Goal: Check status: Check status

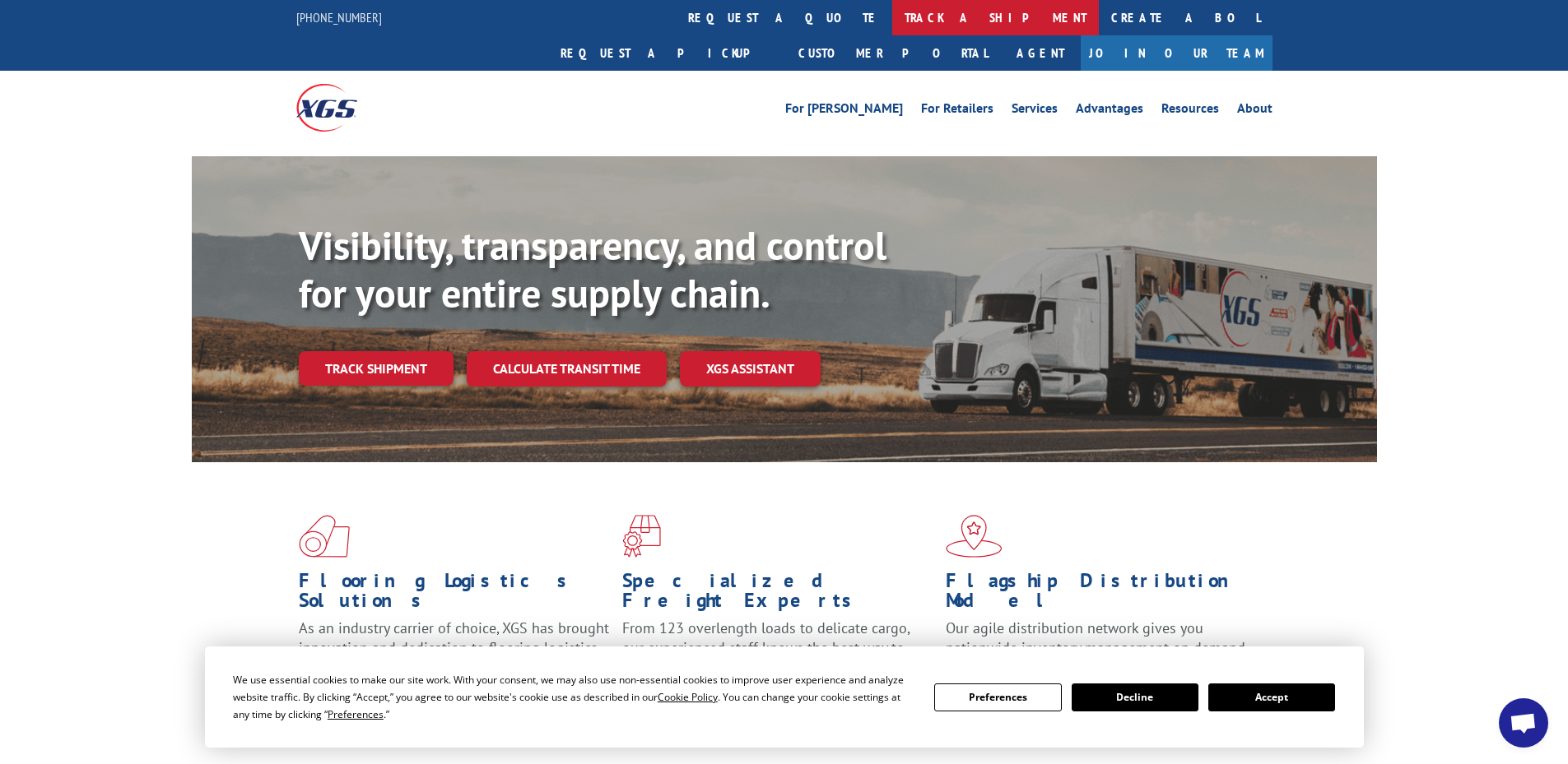
click at [892, 22] on link "track a shipment" at bounding box center [996, 17] width 207 height 35
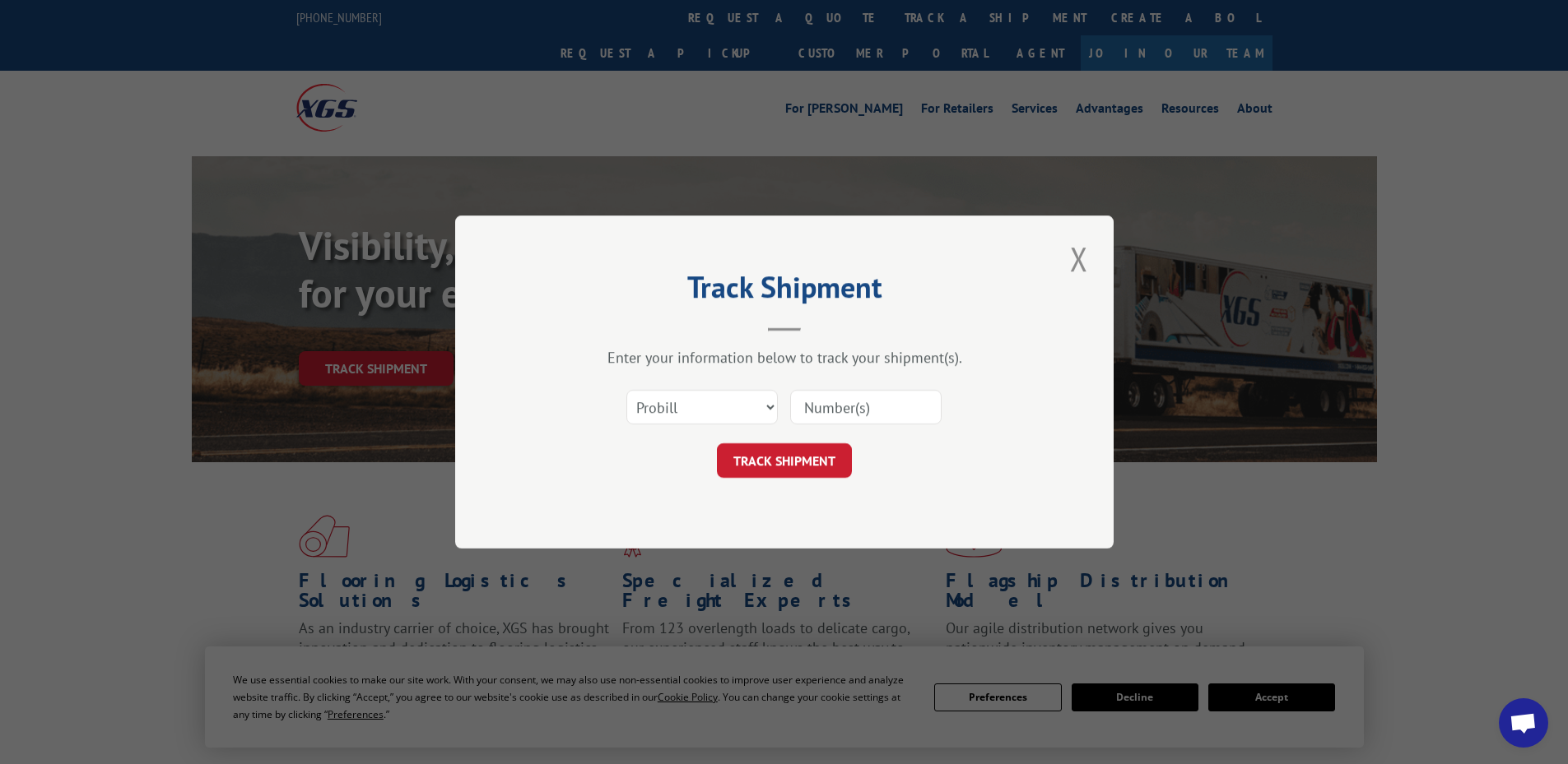
click at [725, 388] on div "Select category... Probill BOL PO" at bounding box center [702, 407] width 150 height 38
click at [715, 404] on select "Select category... Probill BOL PO" at bounding box center [702, 407] width 151 height 34
select select "po"
click at [627, 390] on select "Select category... Probill BOL PO" at bounding box center [702, 407] width 151 height 34
click at [823, 413] on input at bounding box center [866, 407] width 151 height 34
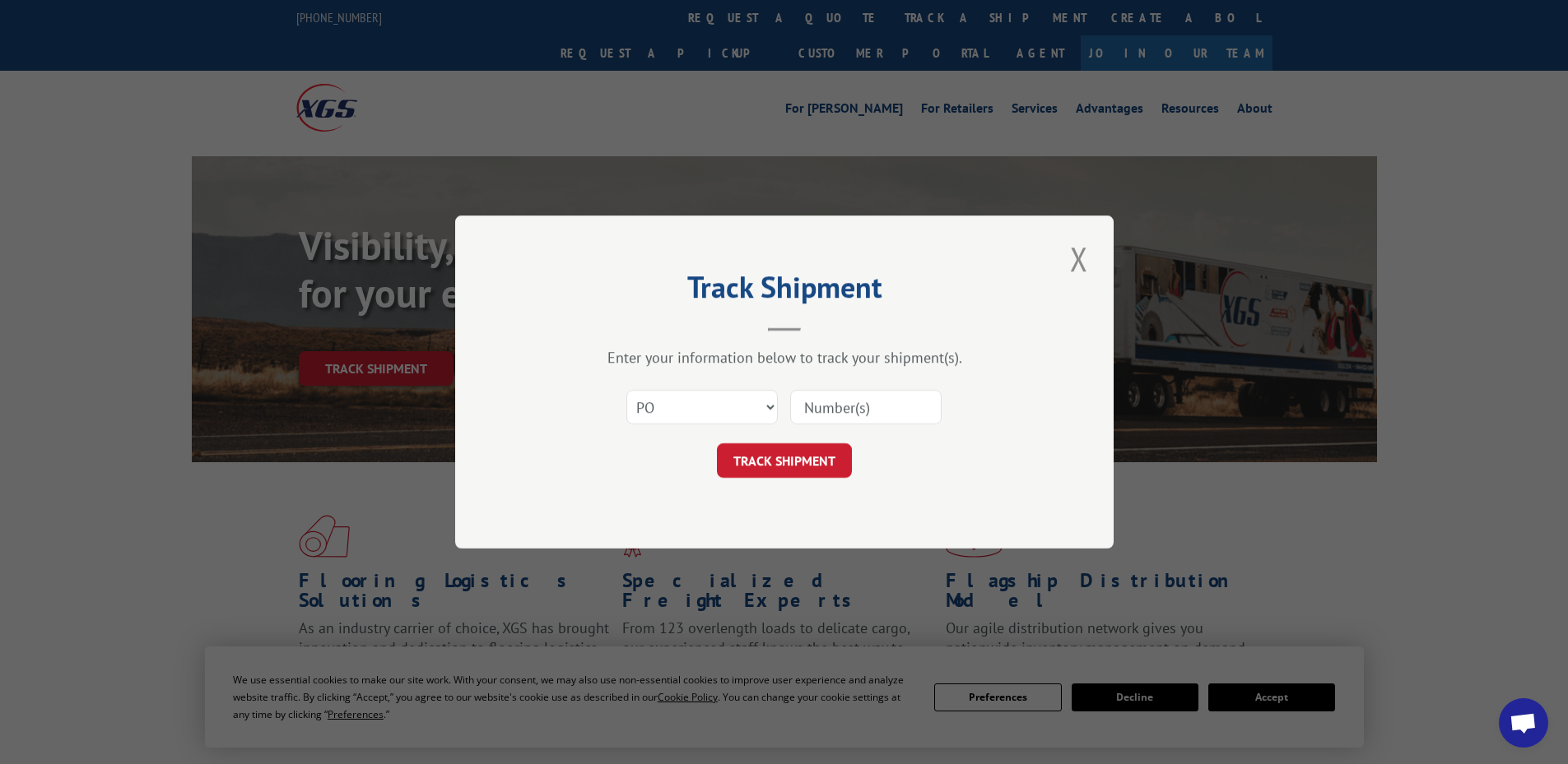
drag, startPoint x: 839, startPoint y: 379, endPoint x: 845, endPoint y: 413, distance: 34.5
click at [845, 410] on div "Enter your information below to track your shipment(s). Select category... Prob…" at bounding box center [785, 413] width 494 height 130
click at [845, 413] on input at bounding box center [866, 407] width 151 height 34
paste input "#44525361"
click at [811, 399] on input "#44525361" at bounding box center [866, 407] width 151 height 34
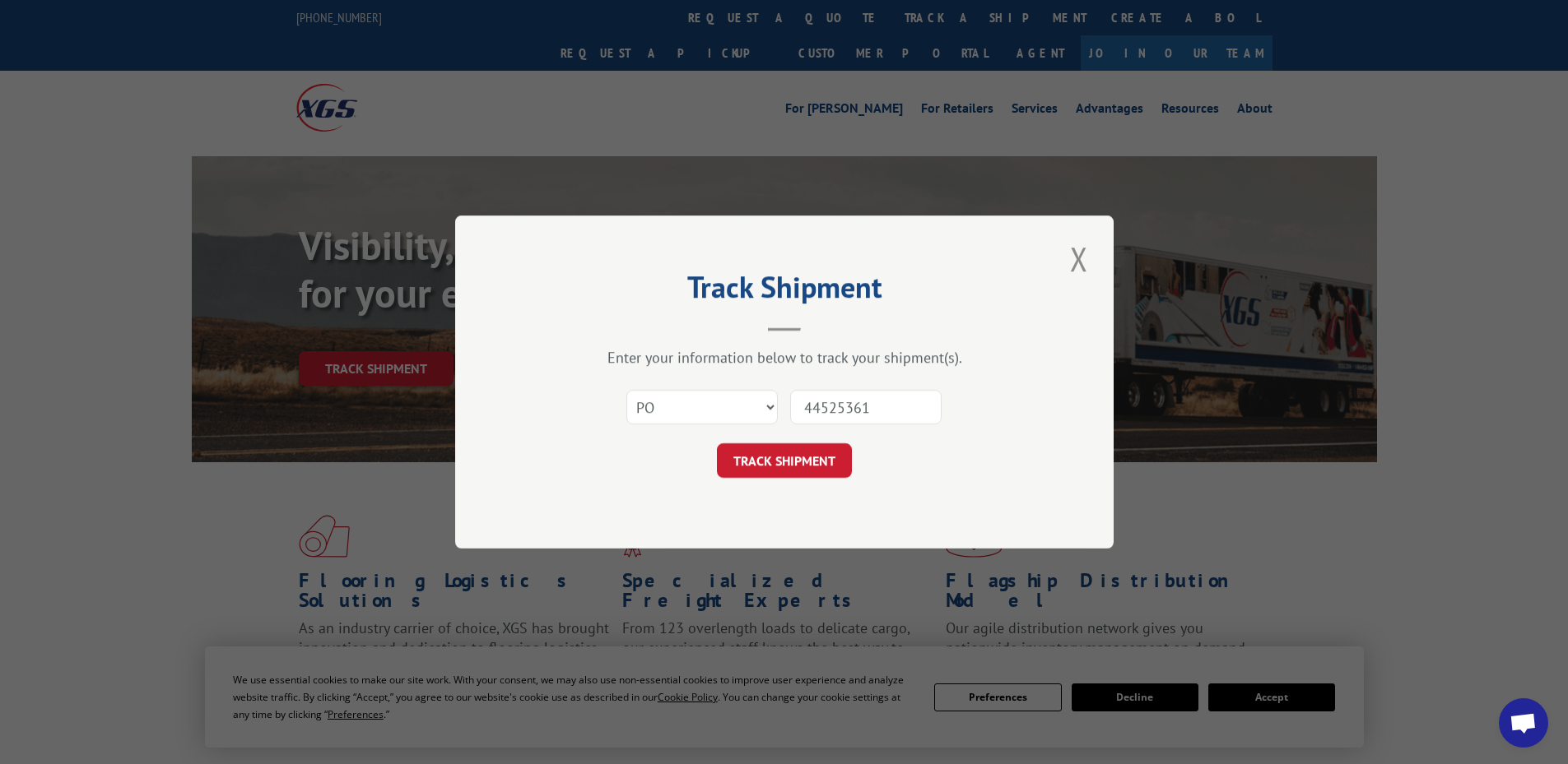
type input "44525361"
click at [717, 443] on button "TRACK SHIPMENT" at bounding box center [784, 460] width 135 height 34
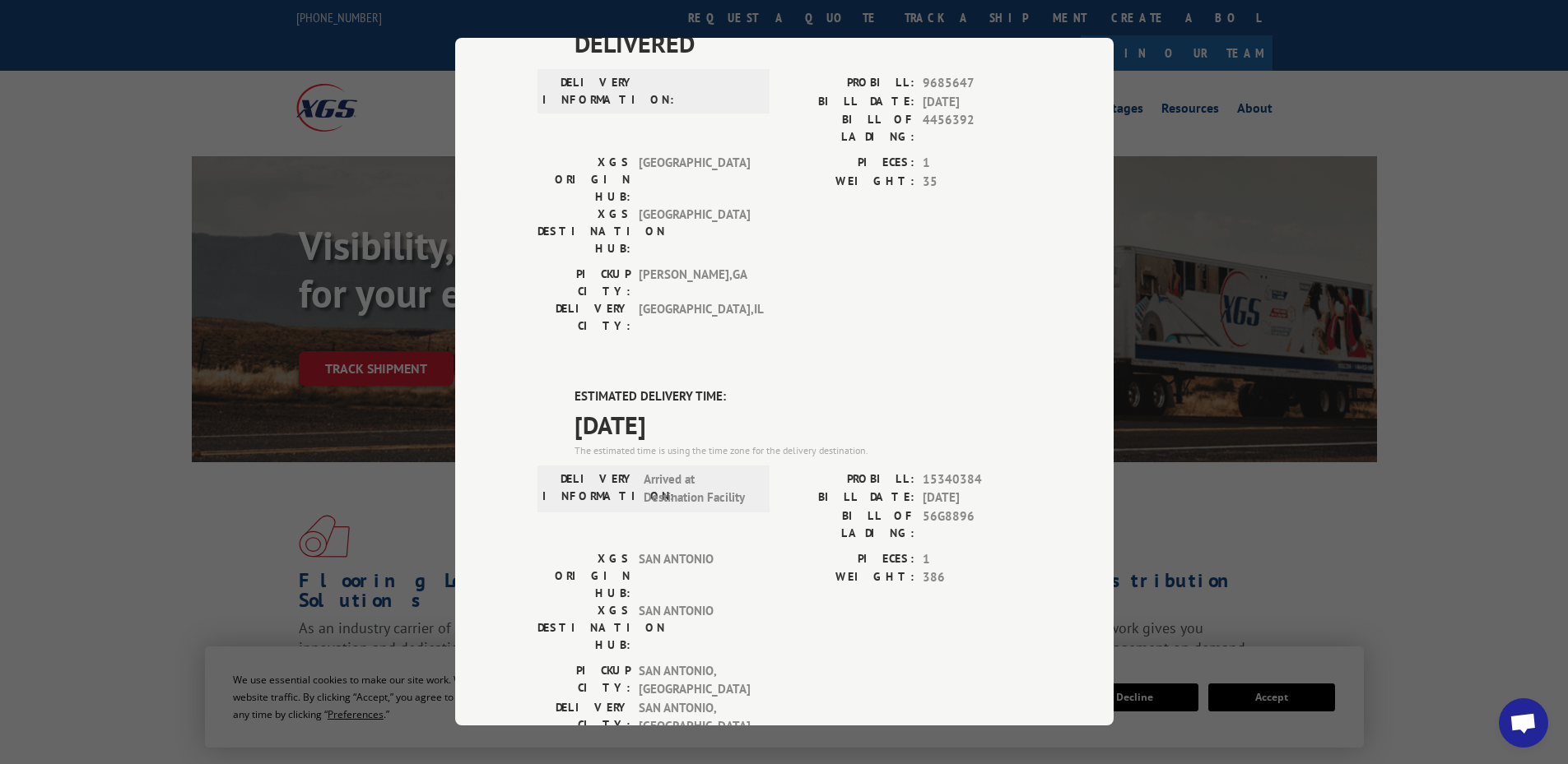
scroll to position [247, 0]
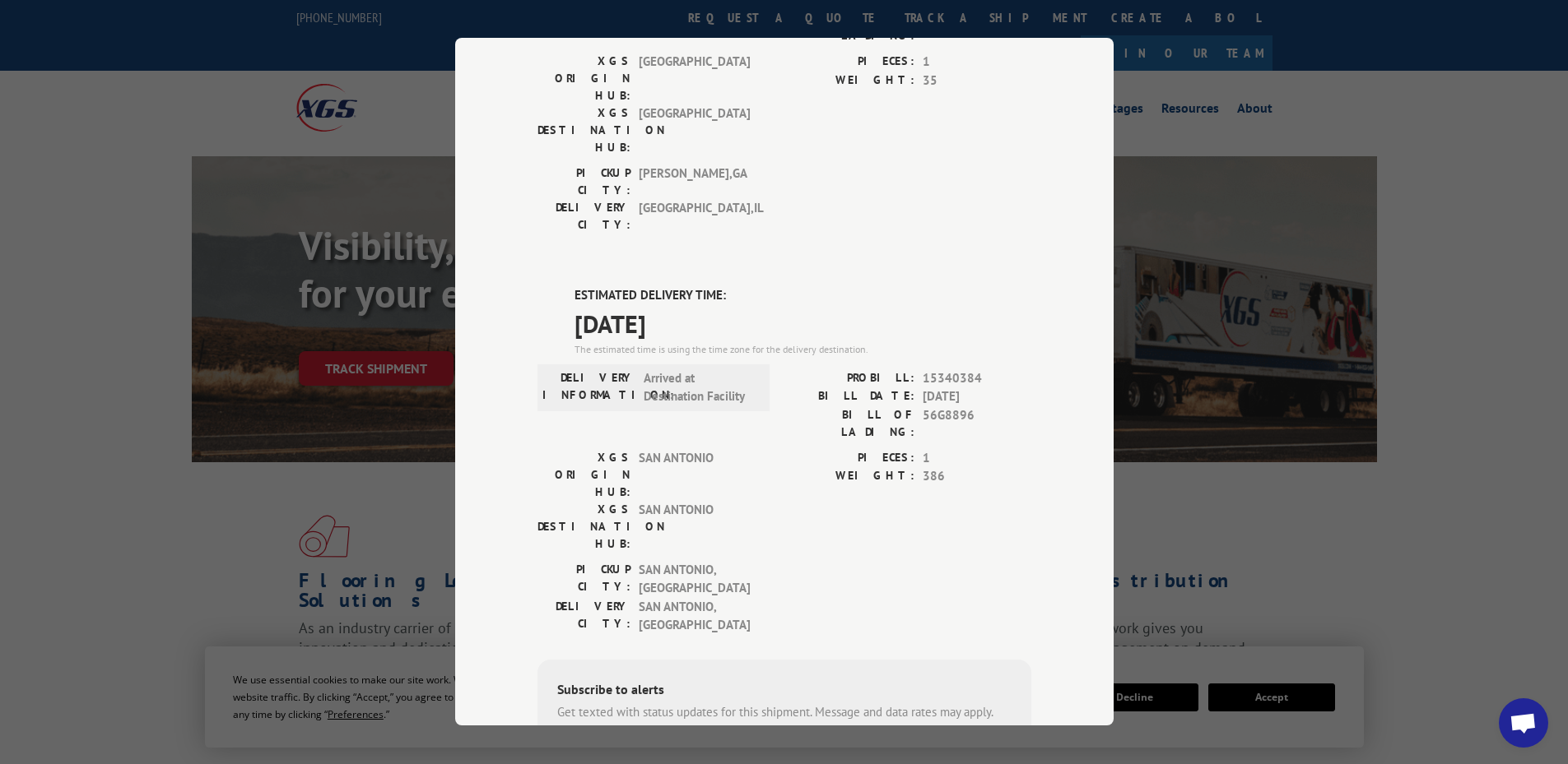
paste input "210) 323-3044"
type input "[PHONE_NUMBER]"
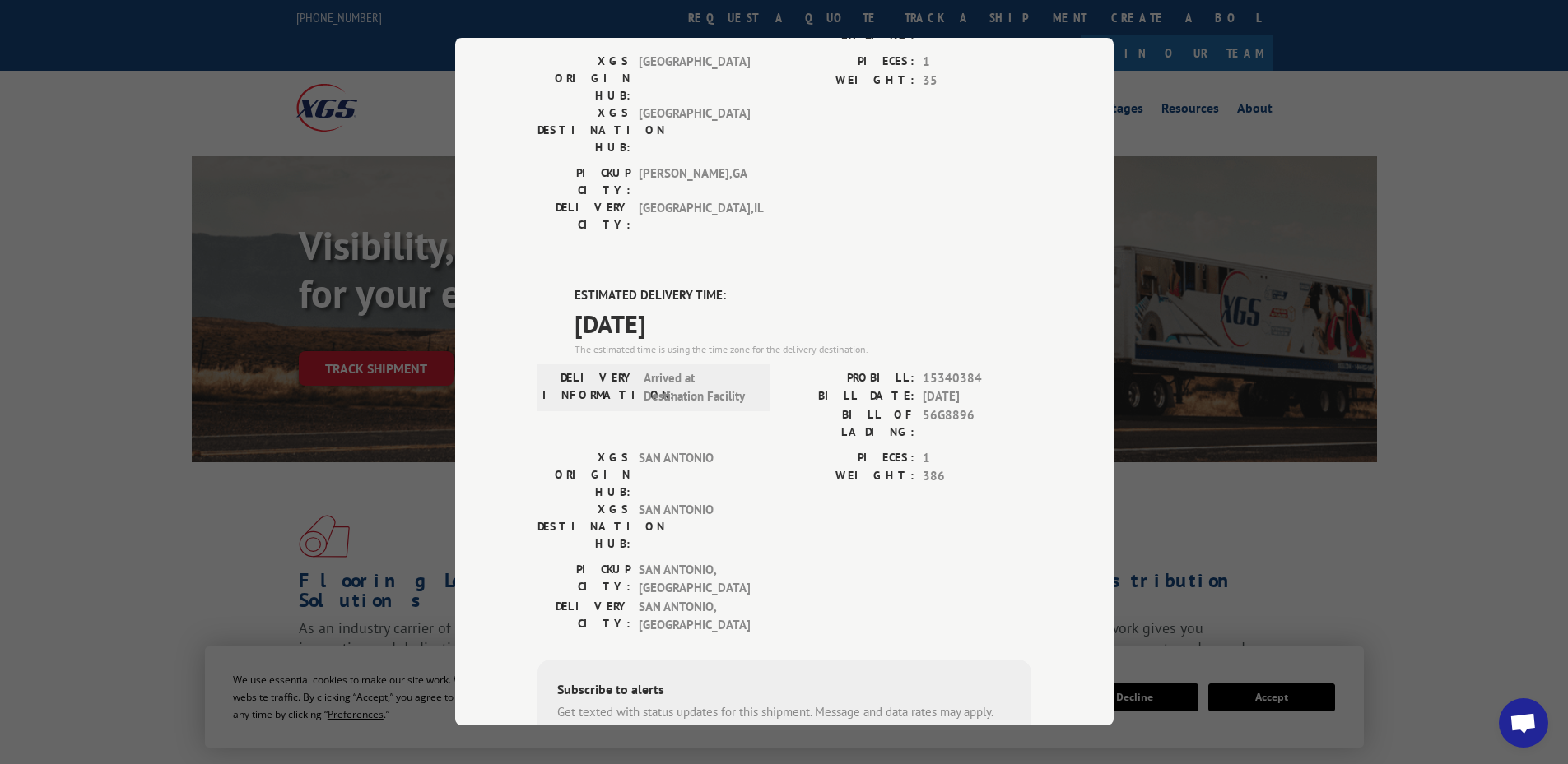
scroll to position [245, 0]
click at [198, 514] on div "Track Shipment DELIVERED DELIVERY INFORMATION: PROBILL: 9685647 BILL DATE: [DAT…" at bounding box center [784, 382] width 1568 height 764
click at [397, 451] on div "Track Shipment DELIVERED DELIVERY INFORMATION: PROBILL: 9685647 BILL DATE: [DAT…" at bounding box center [784, 382] width 1568 height 764
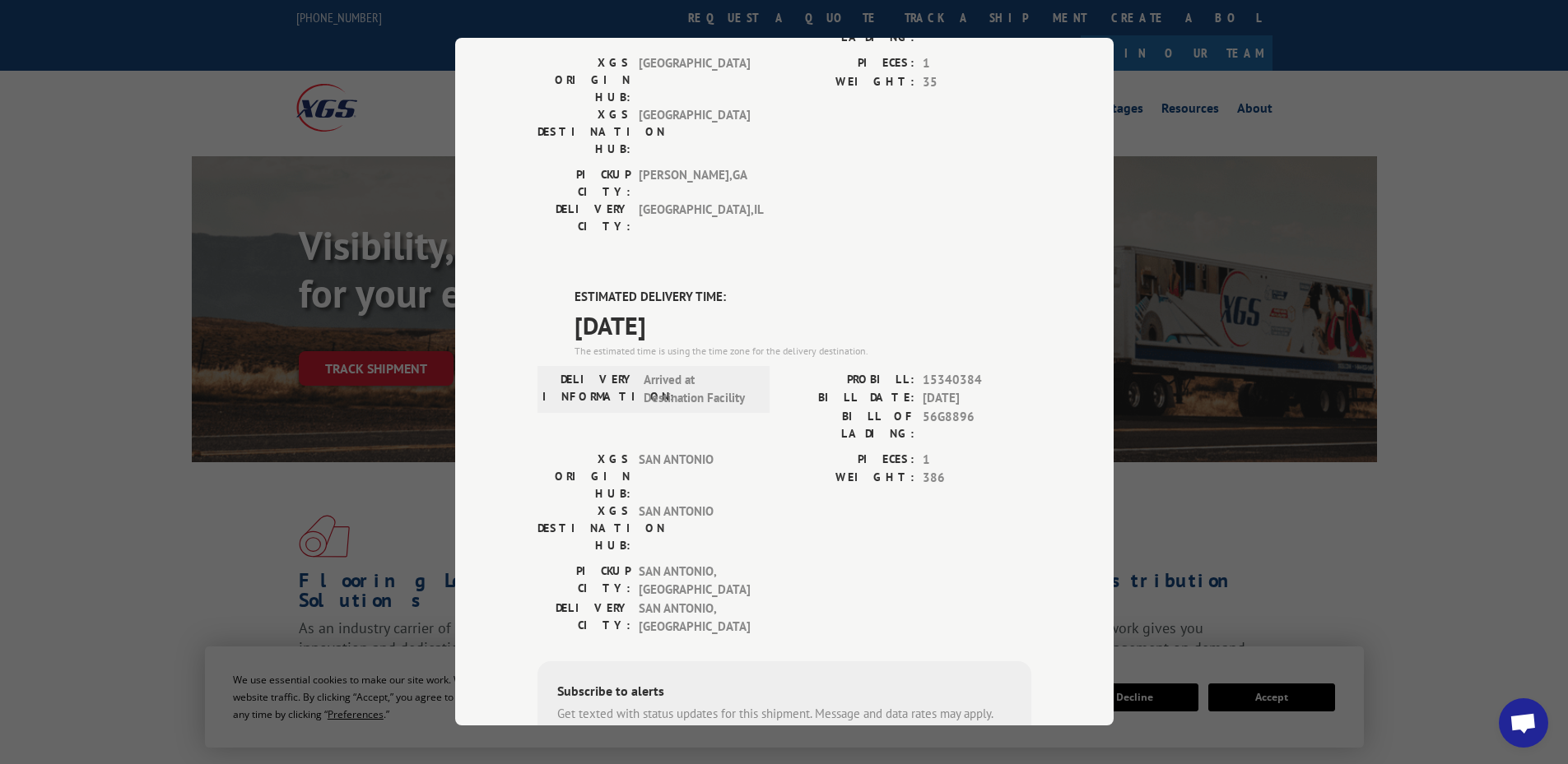
click at [397, 451] on div "Track Shipment DELIVERED DELIVERY INFORMATION: PROBILL: 9685647 BILL DATE: [DAT…" at bounding box center [784, 382] width 1568 height 764
click at [139, 385] on div "Track Shipment DELIVERED DELIVERY INFORMATION: PROBILL: 9685647 BILL DATE: [DAT…" at bounding box center [784, 382] width 1568 height 764
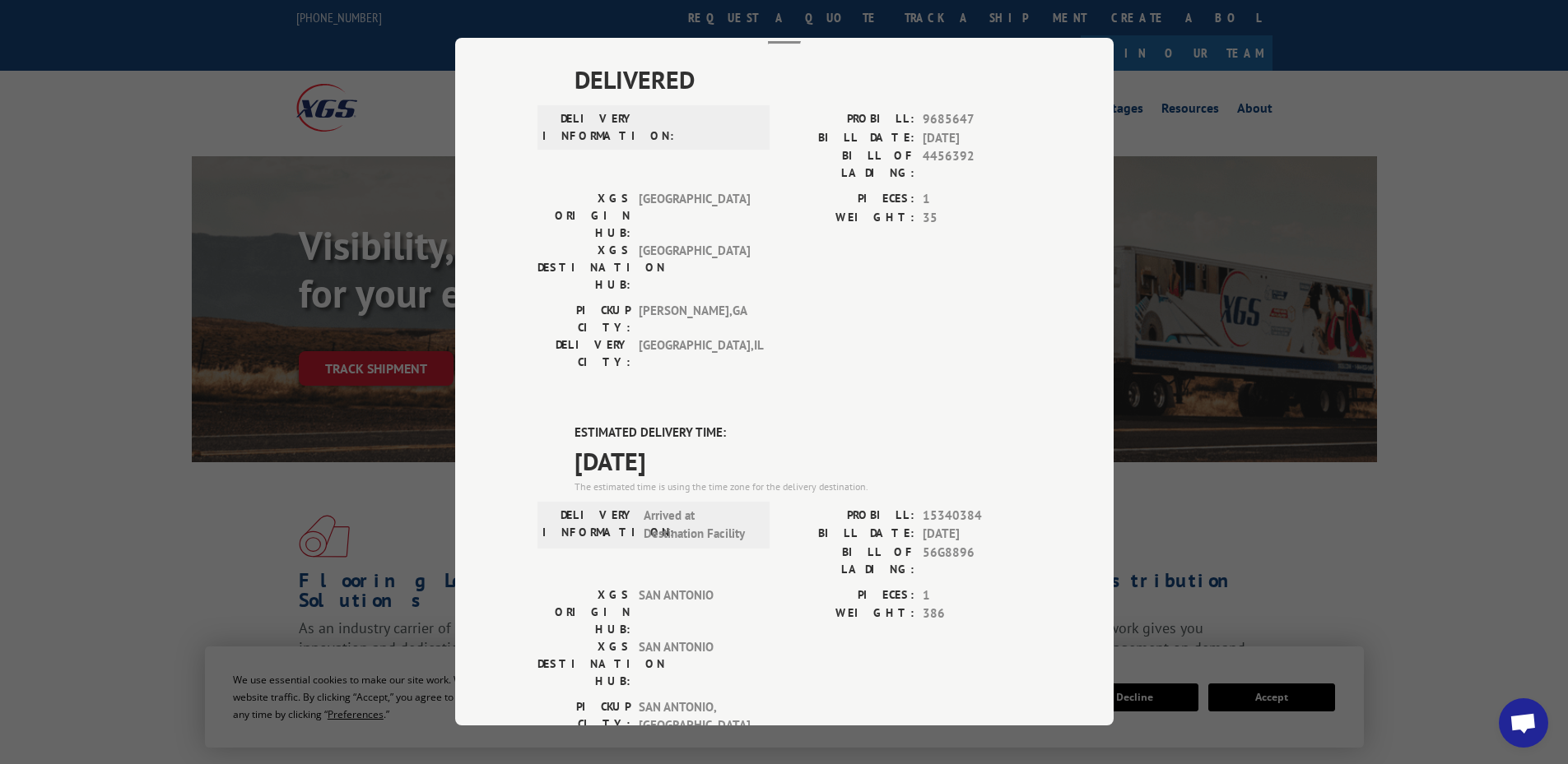
scroll to position [0, 0]
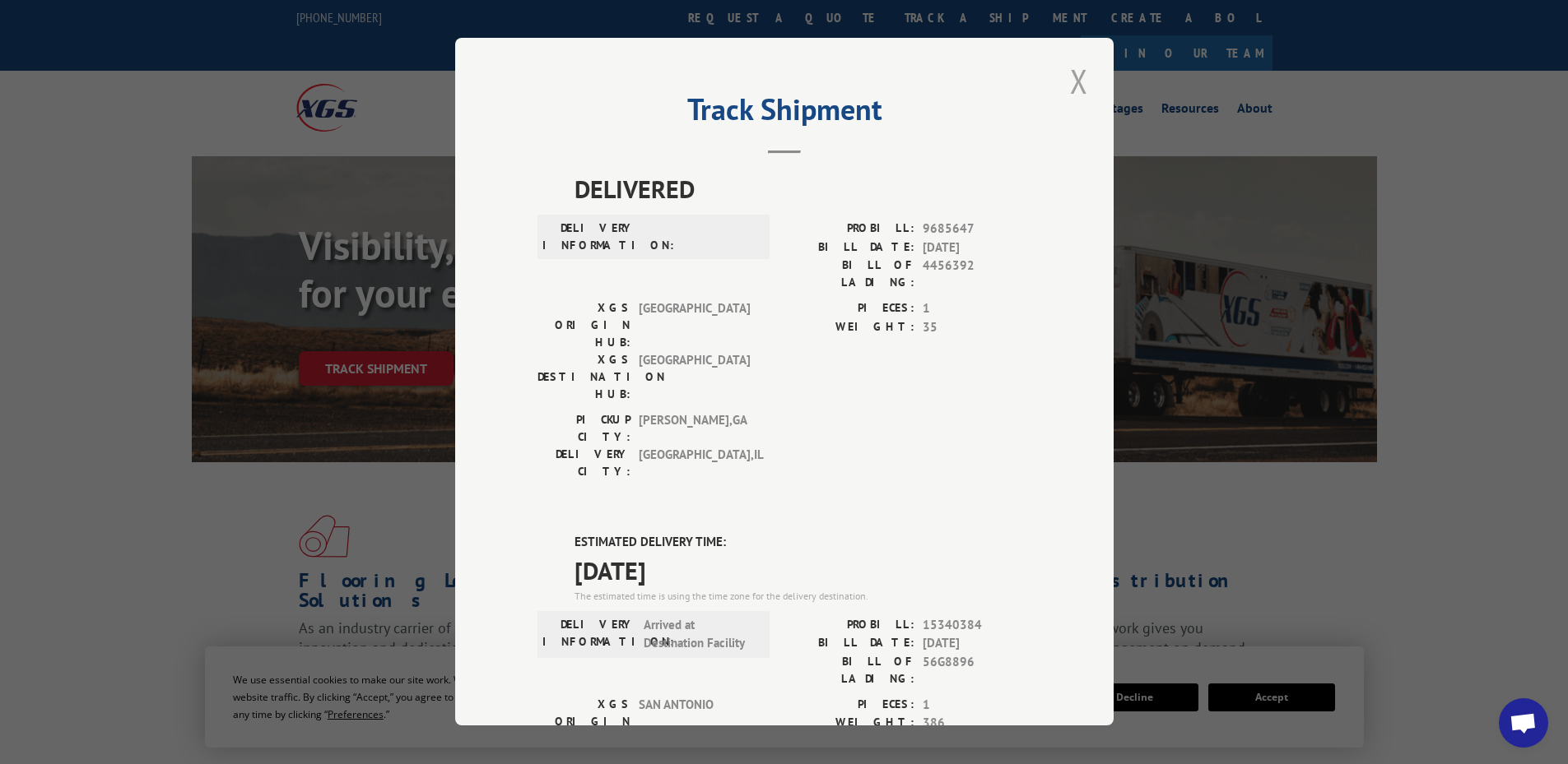
click at [1068, 68] on button "Close modal" at bounding box center [1079, 81] width 28 height 46
